Goal: Information Seeking & Learning: Check status

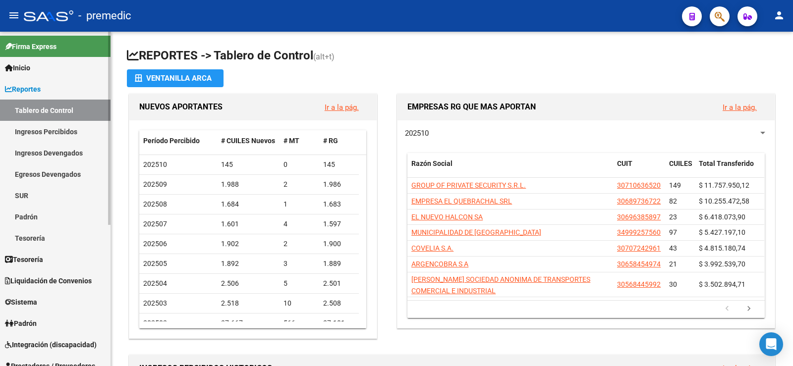
scroll to position [15, 0]
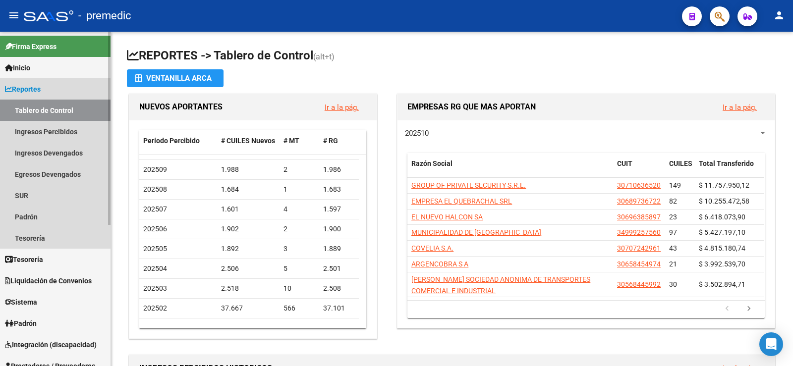
click at [44, 110] on link "Tablero de Control" at bounding box center [55, 110] width 110 height 21
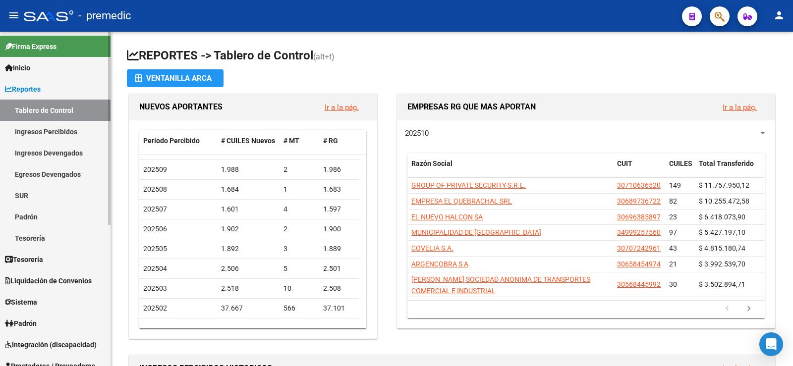
click at [76, 134] on link "Ingresos Percibidos" at bounding box center [55, 131] width 110 height 21
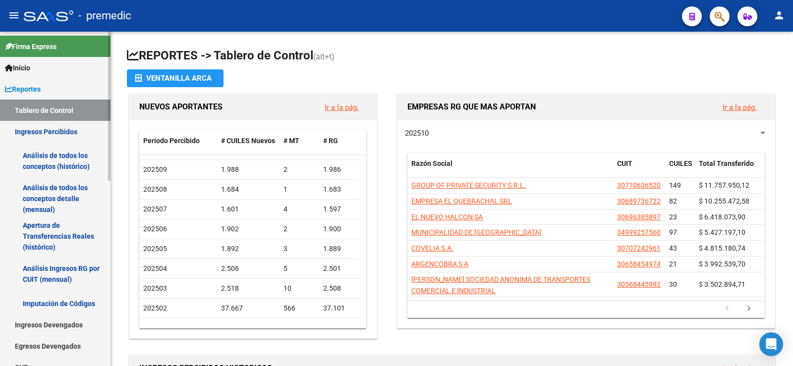
click at [74, 161] on link "Análisis de todos los conceptos (histórico)" at bounding box center [55, 161] width 110 height 38
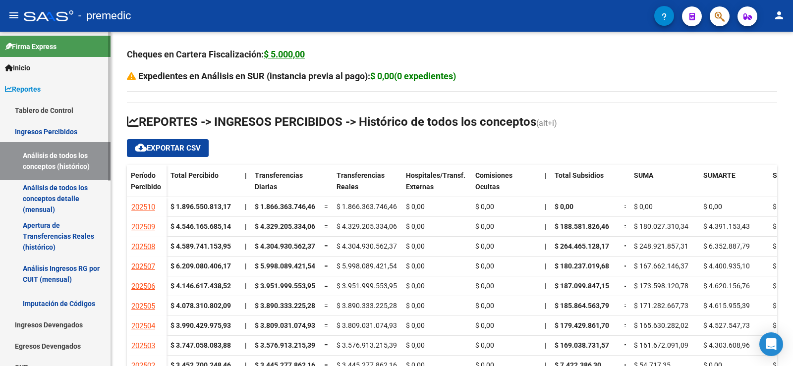
click at [64, 188] on link "Análisis de todos los conceptos detalle (mensual)" at bounding box center [55, 199] width 110 height 38
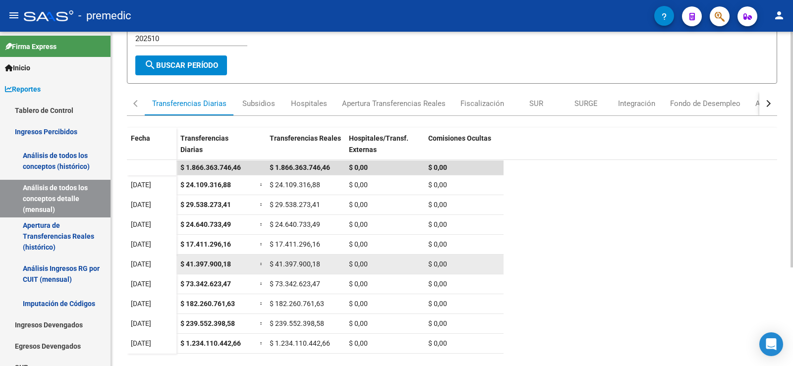
scroll to position [41, 0]
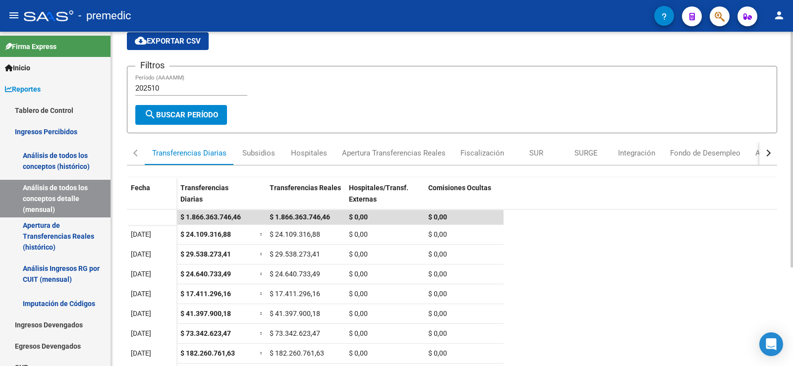
click at [193, 91] on input "202510" at bounding box center [191, 88] width 112 height 9
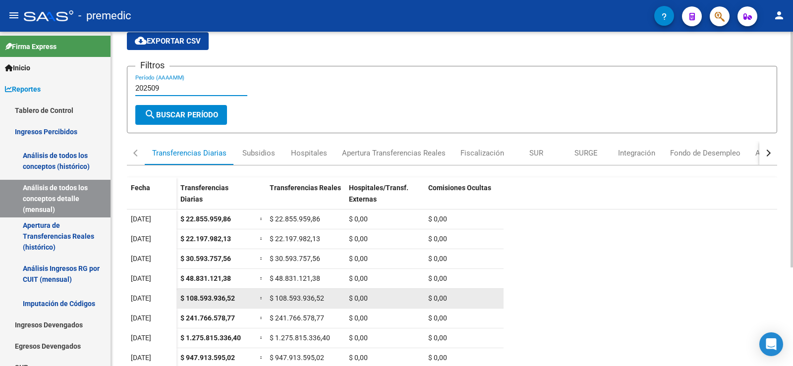
scroll to position [79, 0]
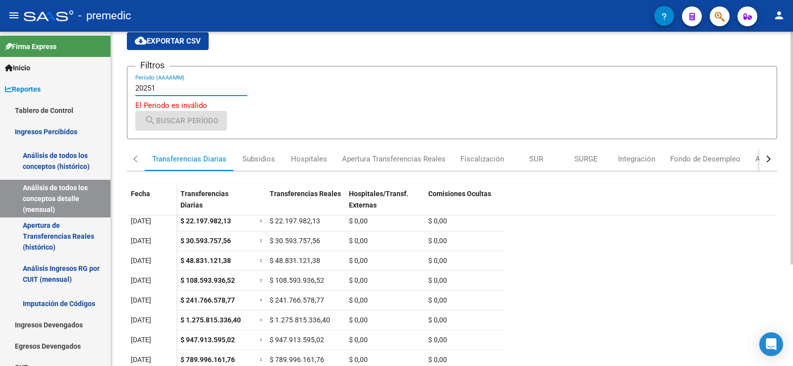
type input "202510"
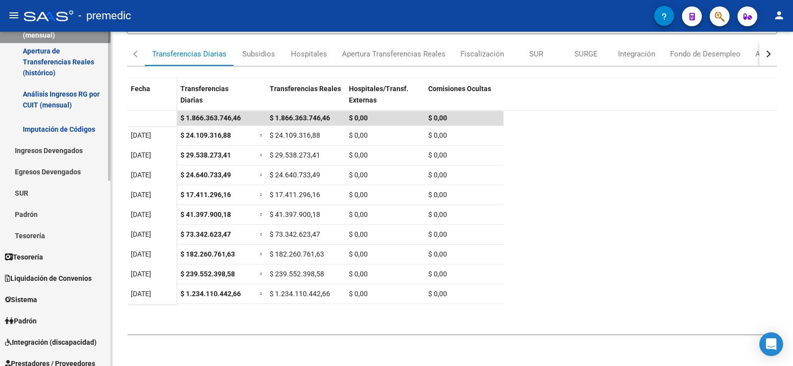
scroll to position [198, 0]
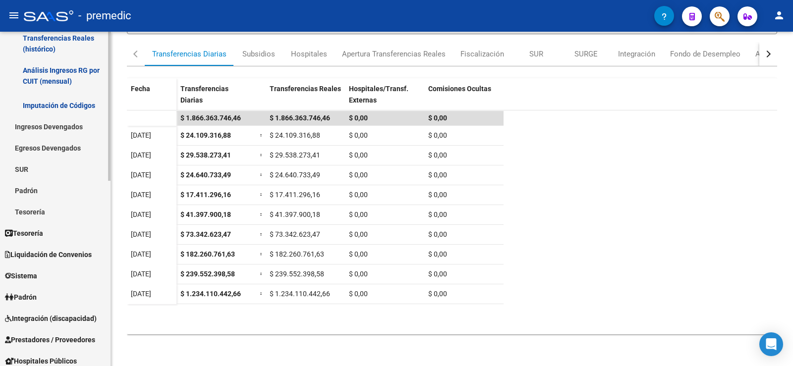
click at [44, 183] on link "Padrón" at bounding box center [55, 190] width 110 height 21
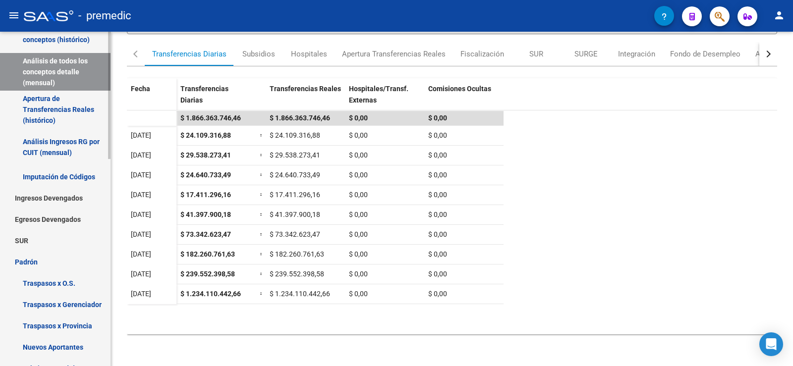
scroll to position [0, 0]
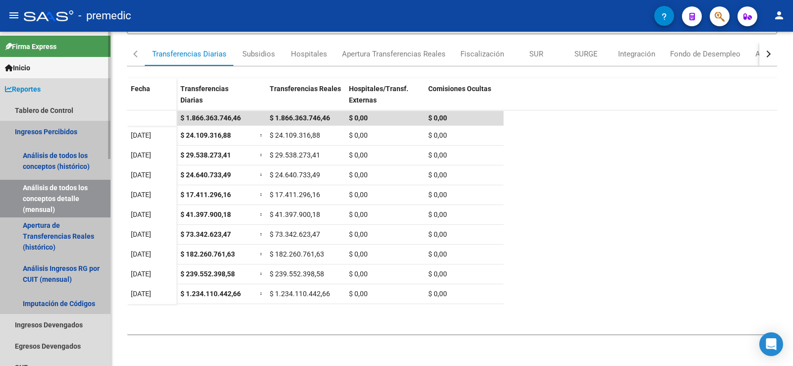
click at [59, 135] on link "Ingresos Percibidos" at bounding box center [55, 131] width 110 height 21
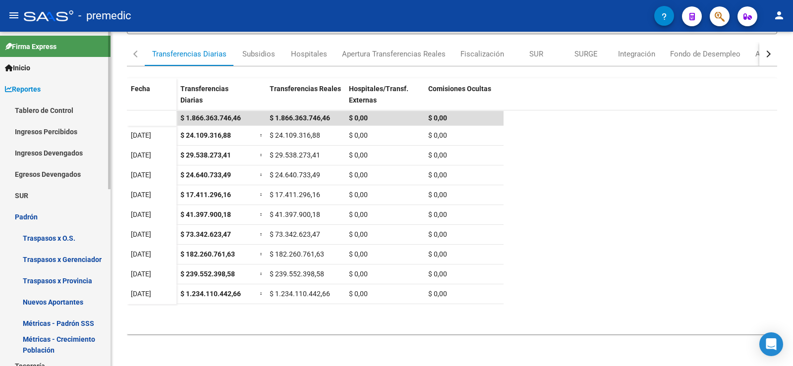
click at [58, 110] on link "Tablero de Control" at bounding box center [55, 110] width 110 height 21
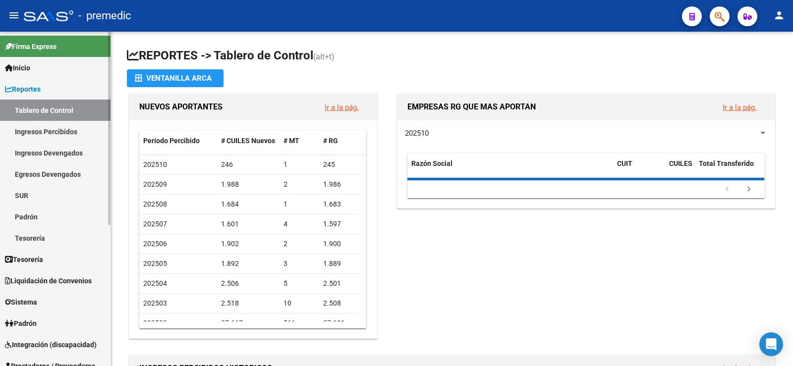
click at [25, 214] on link "Padrón" at bounding box center [55, 216] width 110 height 21
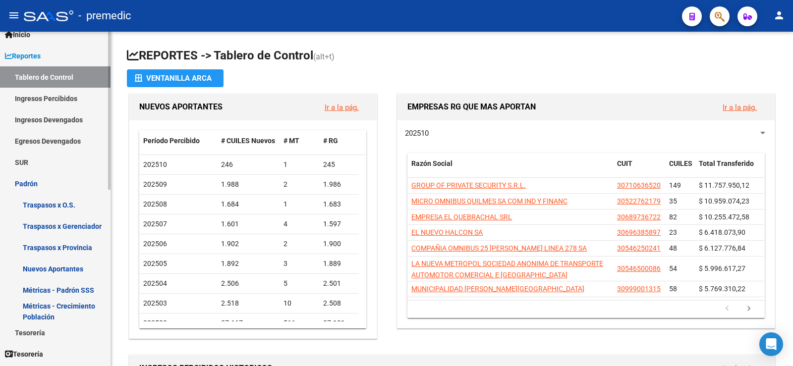
scroll to position [50, 0]
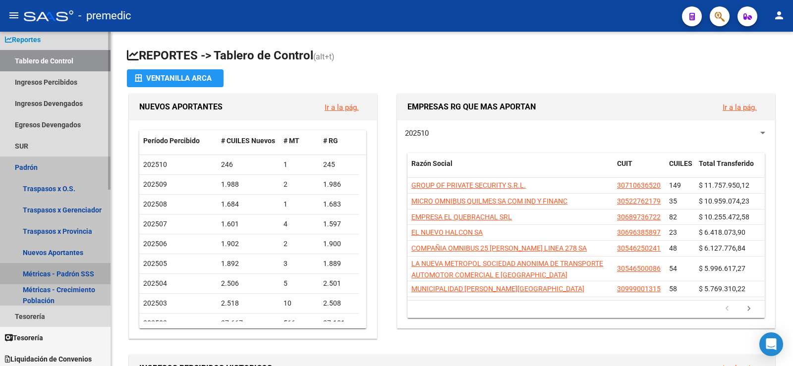
click at [59, 267] on link "Métricas - Padrón SSS" at bounding box center [55, 273] width 110 height 21
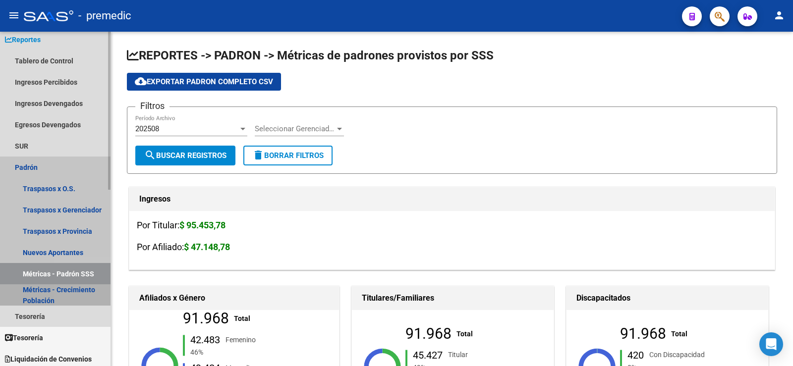
click at [88, 291] on link "Métricas - Crecimiento Población" at bounding box center [55, 294] width 110 height 21
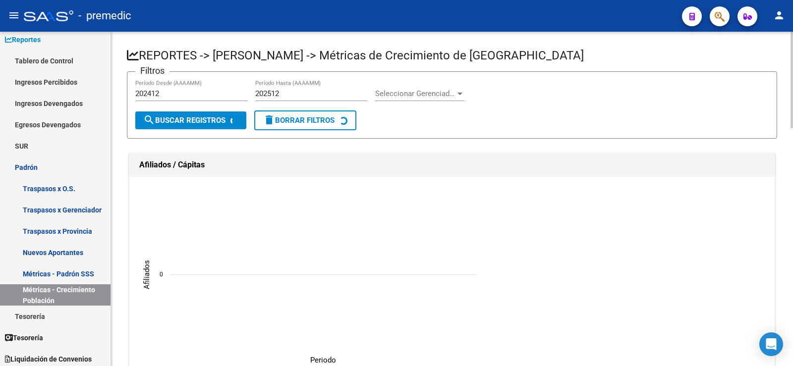
drag, startPoint x: 180, startPoint y: 83, endPoint x: 179, endPoint y: 90, distance: 7.0
click at [180, 84] on div "202412 Período Desde (AAAAMM)" at bounding box center [191, 90] width 112 height 21
click at [179, 90] on input "202412" at bounding box center [191, 93] width 112 height 9
type input "202501"
click at [181, 125] on button "search Buscar Registros" at bounding box center [190, 120] width 111 height 18
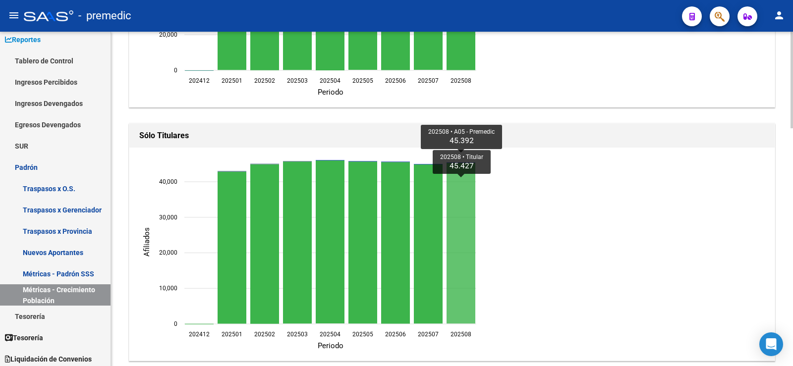
scroll to position [545, 0]
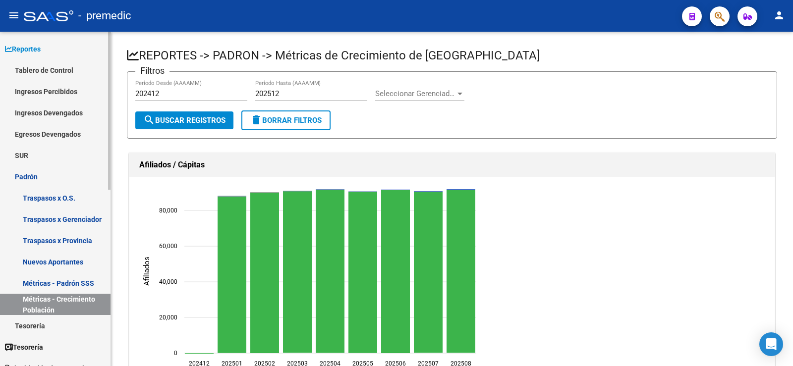
scroll to position [99, 0]
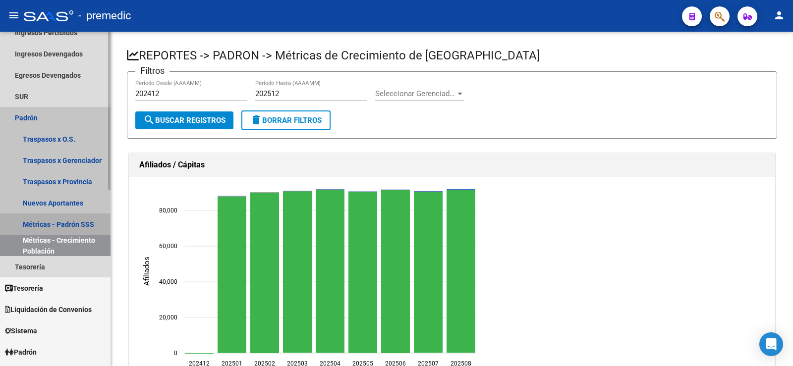
click at [73, 224] on link "Métricas - Padrón SSS" at bounding box center [55, 224] width 110 height 21
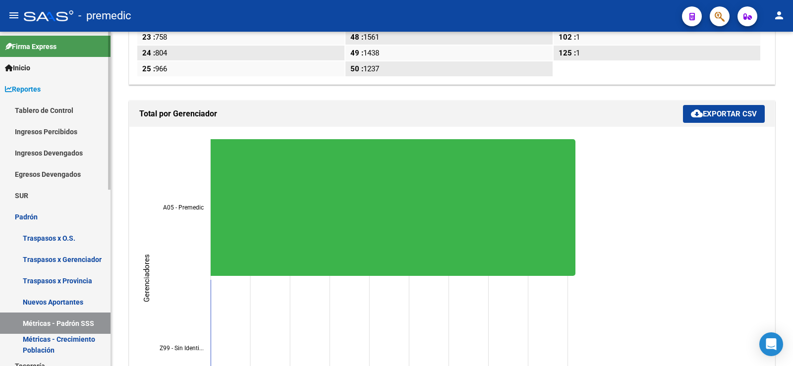
click at [70, 238] on link "Traspasos x O.S." at bounding box center [55, 237] width 110 height 21
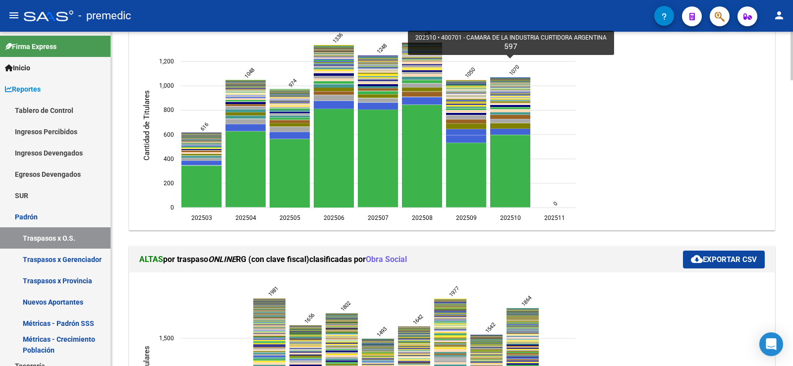
scroll to position [117, 0]
